Goal: Transaction & Acquisition: Purchase product/service

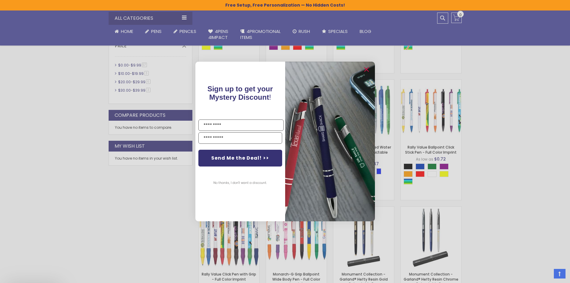
scroll to position [329, 0]
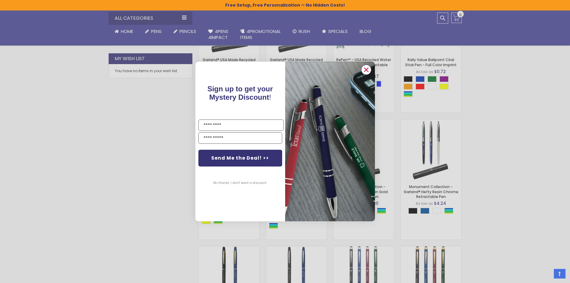
click at [365, 70] on icon "Close dialog" at bounding box center [366, 70] width 4 height 4
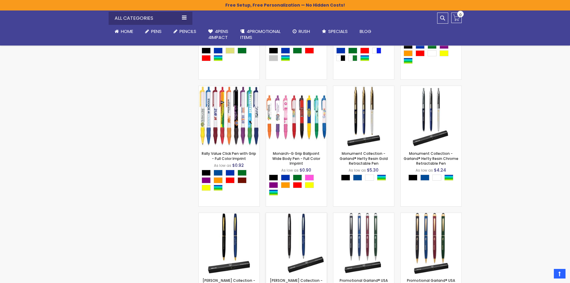
scroll to position [359, 0]
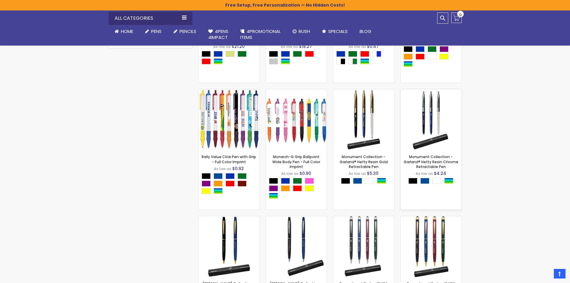
click at [435, 108] on img at bounding box center [430, 119] width 61 height 61
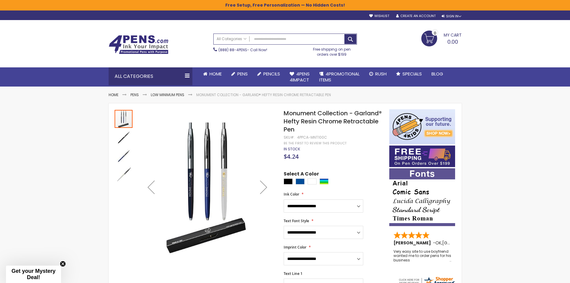
click at [264, 186] on div "Next" at bounding box center [263, 187] width 24 height 24
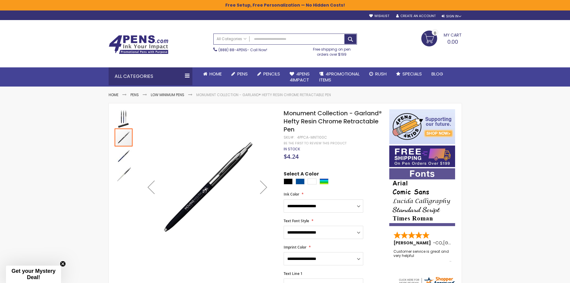
click at [266, 187] on div "Next" at bounding box center [263, 187] width 24 height 24
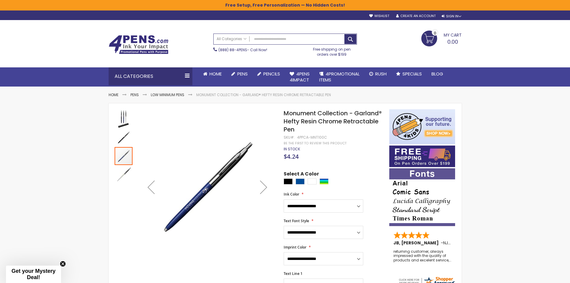
click at [264, 187] on div "Next" at bounding box center [263, 187] width 24 height 24
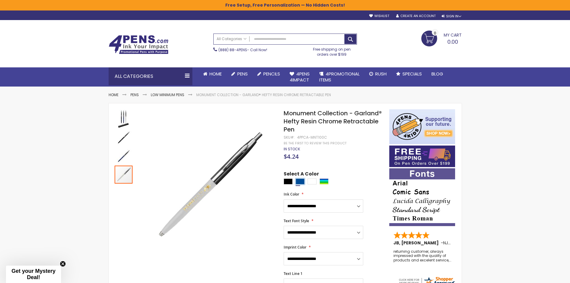
click at [298, 180] on div "Dark Blue" at bounding box center [299, 181] width 9 height 6
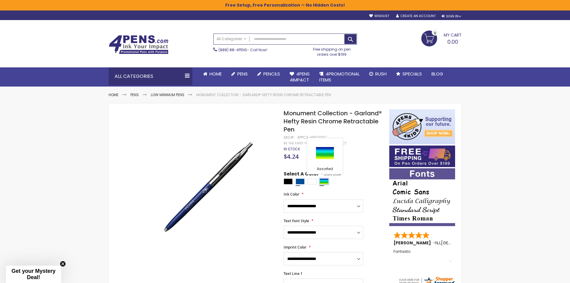
click at [324, 181] on div "Assorted" at bounding box center [323, 181] width 9 height 6
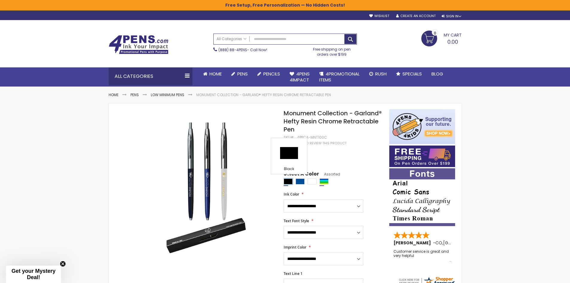
click at [286, 180] on div "Black" at bounding box center [287, 181] width 9 height 6
type input "****"
